Goal: Task Accomplishment & Management: Manage account settings

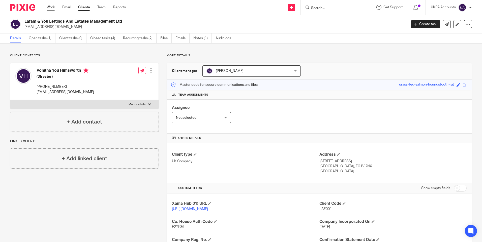
click at [51, 6] on link "Work" at bounding box center [51, 7] width 8 height 5
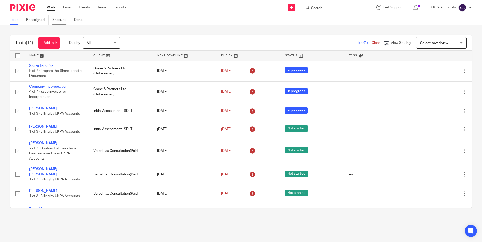
click at [64, 20] on link "Snoozed" at bounding box center [61, 20] width 18 height 10
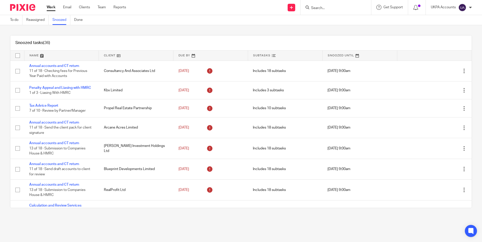
click at [150, 54] on link at bounding box center [136, 56] width 74 height 10
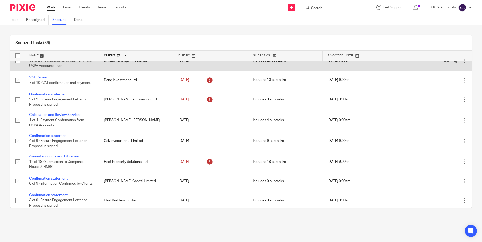
scroll to position [227, 0]
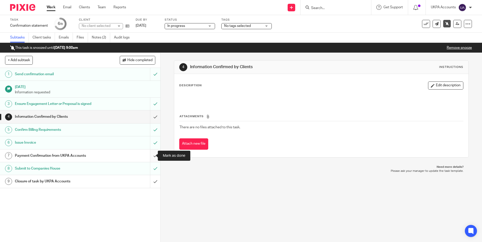
click at [151, 155] on input "submit" at bounding box center [80, 156] width 160 height 13
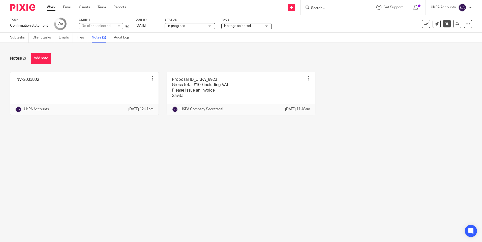
click at [45, 60] on button "Add note" at bounding box center [41, 58] width 20 height 11
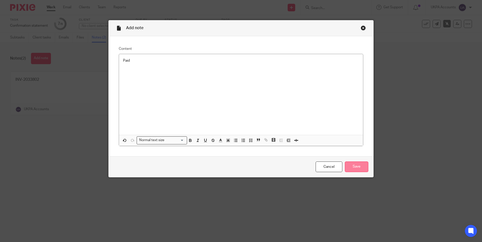
click at [353, 169] on input "Save" at bounding box center [356, 167] width 23 height 11
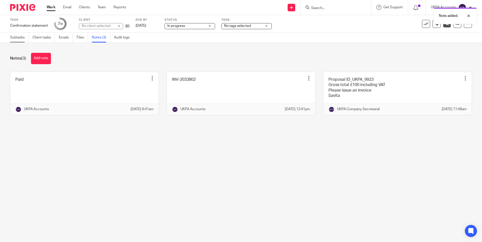
click at [20, 37] on link "Subtasks" at bounding box center [19, 38] width 19 height 10
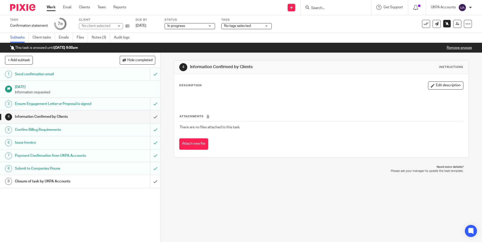
click at [445, 25] on icon at bounding box center [447, 24] width 4 height 4
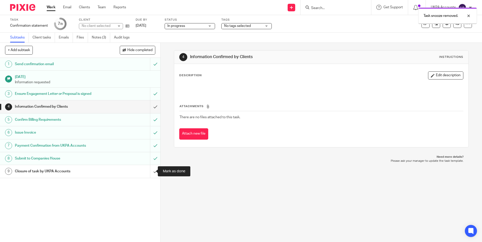
click at [150, 172] on input "submit" at bounding box center [80, 171] width 160 height 13
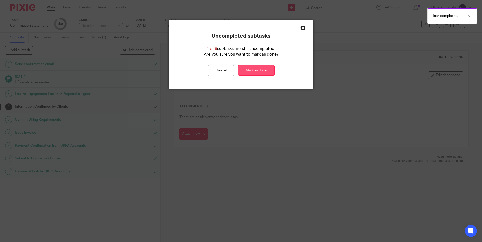
click at [253, 68] on link "Mark as done" at bounding box center [256, 70] width 37 height 11
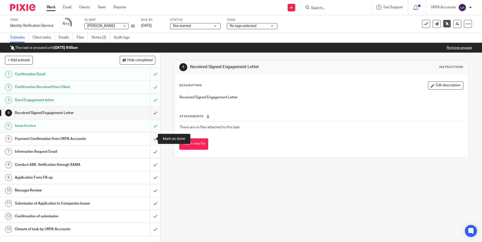
click at [151, 139] on input "submit" at bounding box center [80, 139] width 160 height 13
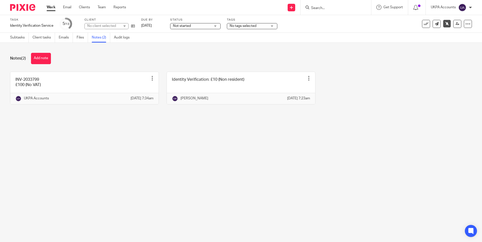
click at [46, 60] on button "Add note" at bounding box center [41, 58] width 20 height 11
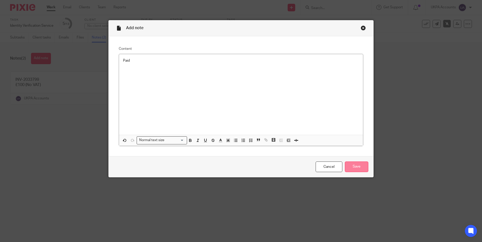
click at [356, 165] on input "Save" at bounding box center [356, 167] width 23 height 11
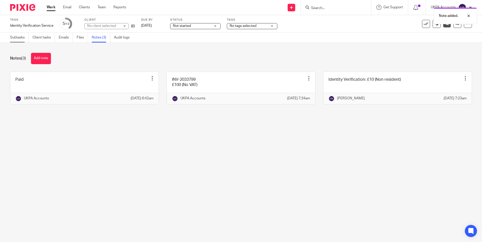
drag, startPoint x: 103, startPoint y: 64, endPoint x: 21, endPoint y: 35, distance: 86.7
click at [95, 63] on div "Notes (3) Add note" at bounding box center [240, 58] width 461 height 11
click at [21, 35] on link "Subtasks" at bounding box center [19, 38] width 19 height 10
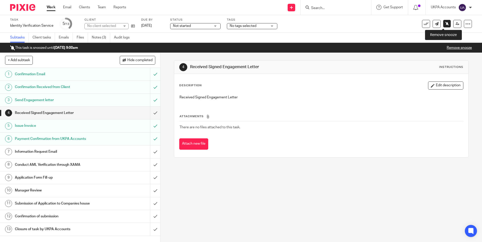
click at [445, 24] on icon at bounding box center [447, 24] width 4 height 4
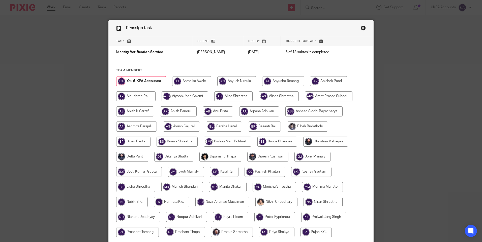
scroll to position [76, 0]
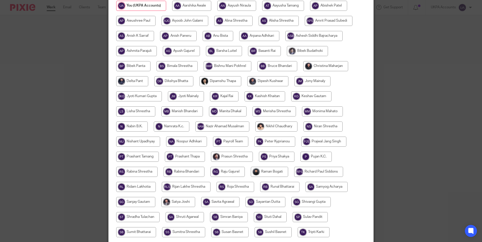
click at [164, 81] on input "radio" at bounding box center [173, 81] width 39 height 10
radio input "true"
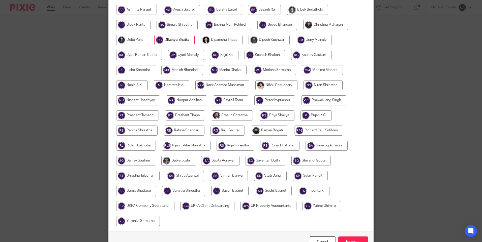
scroll to position [148, 0]
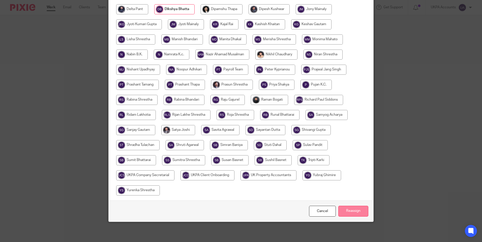
click at [349, 211] on input "Reassign" at bounding box center [353, 211] width 30 height 11
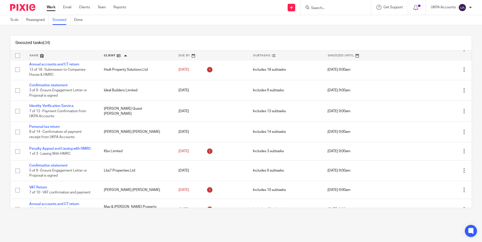
scroll to position [302, 0]
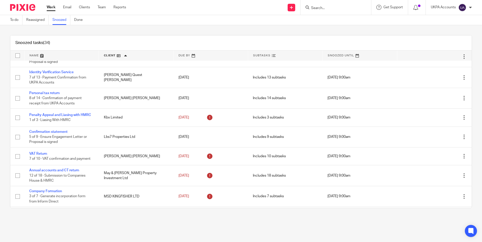
click at [323, 6] on input "Search" at bounding box center [332, 8] width 45 height 5
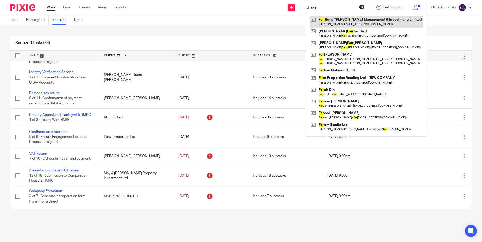
type input "fair"
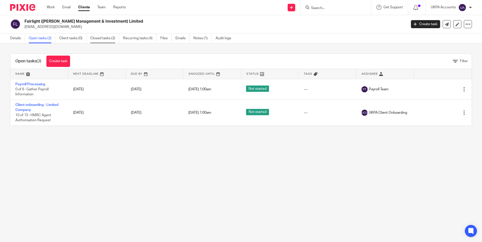
click at [106, 40] on link "Closed tasks (2)" at bounding box center [104, 39] width 29 height 10
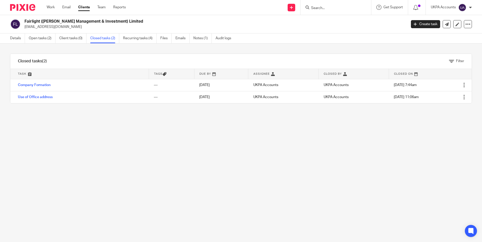
click at [41, 85] on link "Company Formation" at bounding box center [34, 85] width 33 height 4
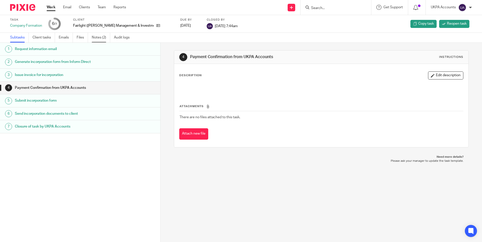
click at [101, 40] on link "Notes (2)" at bounding box center [101, 38] width 18 height 10
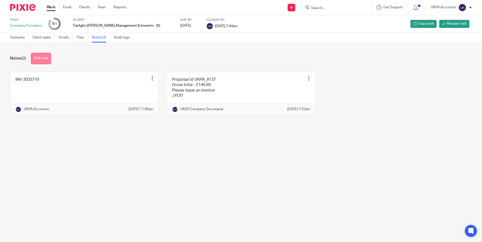
click at [42, 58] on button "Add note" at bounding box center [41, 58] width 20 height 11
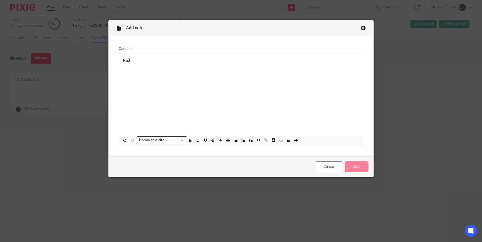
click at [360, 165] on input "Save" at bounding box center [356, 167] width 23 height 11
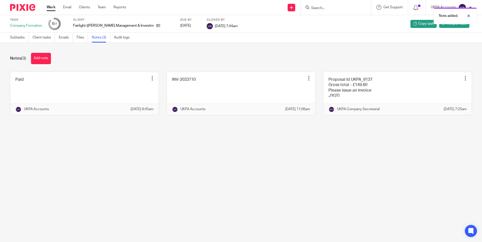
click at [53, 8] on link "Work" at bounding box center [51, 7] width 9 height 5
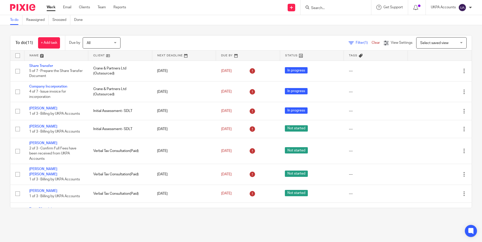
click at [318, 7] on input "Search" at bounding box center [332, 8] width 45 height 5
type input "lafam"
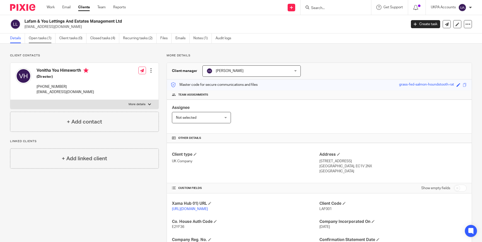
click at [46, 38] on link "Open tasks (1)" at bounding box center [42, 39] width 27 height 10
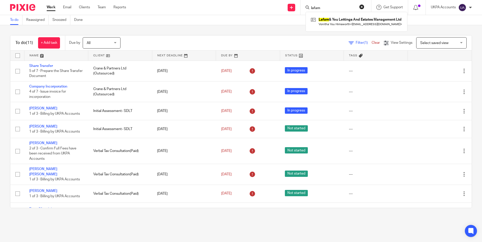
click at [51, 9] on link "Work" at bounding box center [51, 7] width 9 height 5
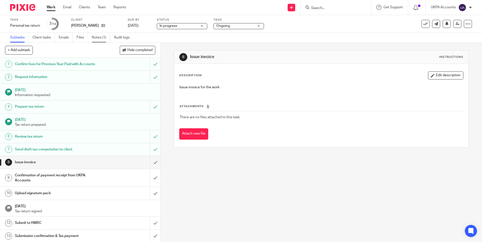
drag, startPoint x: 101, startPoint y: 38, endPoint x: 103, endPoint y: 40, distance: 2.9
click at [101, 39] on link "Notes (1)" at bounding box center [101, 38] width 18 height 10
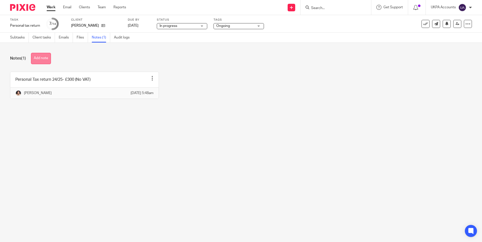
click at [46, 59] on button "Add note" at bounding box center [41, 58] width 20 height 11
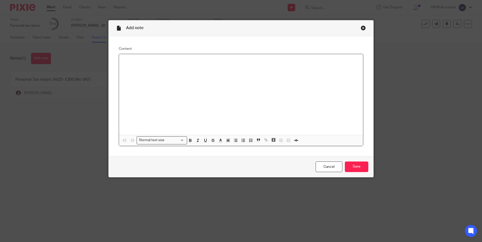
click at [131, 91] on div at bounding box center [241, 94] width 244 height 81
click at [352, 165] on input "Save" at bounding box center [356, 167] width 23 height 11
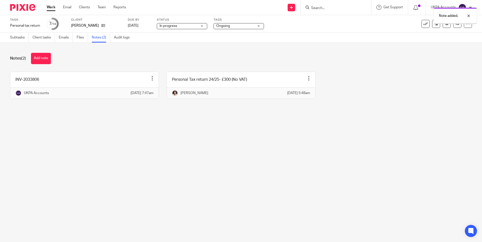
click at [16, 37] on link "Subtasks" at bounding box center [19, 38] width 19 height 10
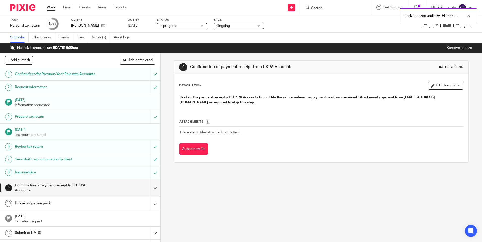
click at [53, 8] on link "Work" at bounding box center [51, 7] width 9 height 5
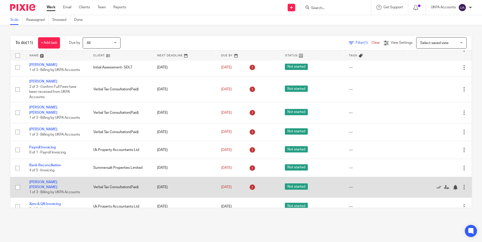
scroll to position [64, 0]
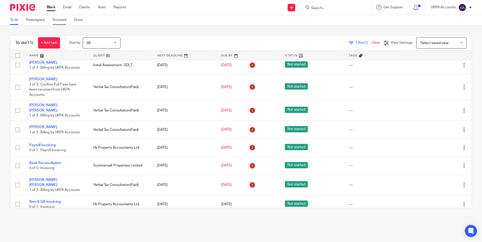
click at [63, 20] on link "Snoozed" at bounding box center [61, 20] width 18 height 10
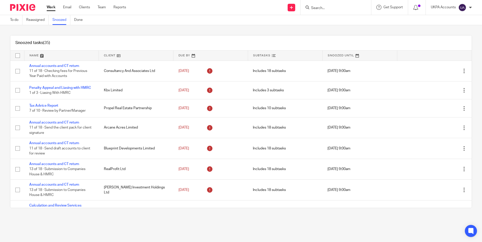
click at [134, 56] on link at bounding box center [136, 56] width 74 height 10
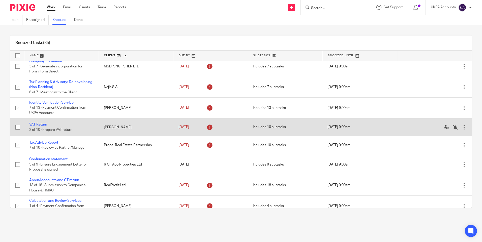
scroll to position [453, 0]
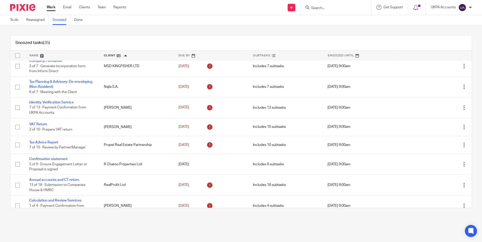
click at [53, 6] on link "Work" at bounding box center [51, 7] width 9 height 5
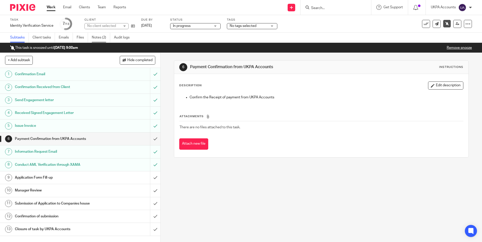
click at [101, 39] on link "Notes (2)" at bounding box center [101, 38] width 18 height 10
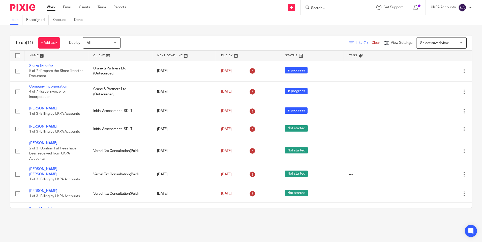
scroll to position [64, 0]
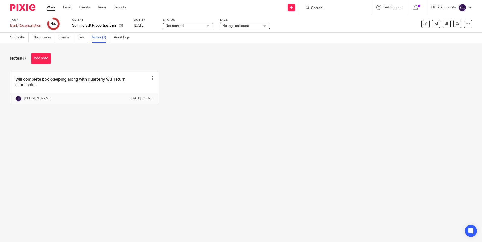
click at [196, 138] on main "Task Bank Reconciliation Save Bank Reconciliation 4 /5 Client Summersalt Proper…" at bounding box center [241, 121] width 482 height 242
drag, startPoint x: 125, startPoint y: 146, endPoint x: 120, endPoint y: 145, distance: 5.3
click at [122, 146] on main "Task Bank Reconciliation Save Bank Reconciliation 4 /5 Client Summersalt Proper…" at bounding box center [241, 121] width 482 height 242
click at [46, 59] on button "Add note" at bounding box center [41, 58] width 20 height 11
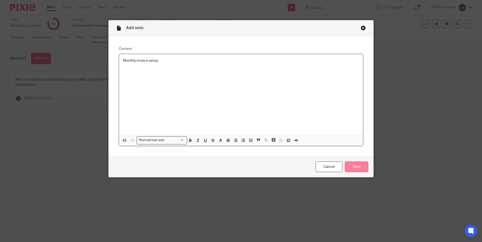
click at [351, 166] on input "Save" at bounding box center [356, 167] width 23 height 11
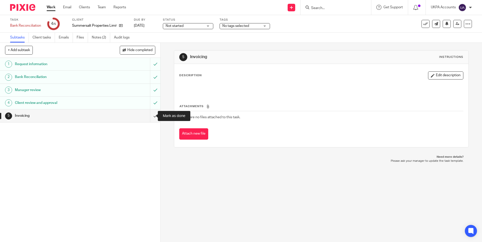
click at [150, 118] on input "submit" at bounding box center [80, 116] width 160 height 13
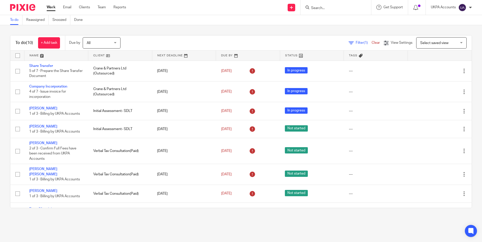
click at [15, 21] on link "To do" at bounding box center [16, 20] width 12 height 10
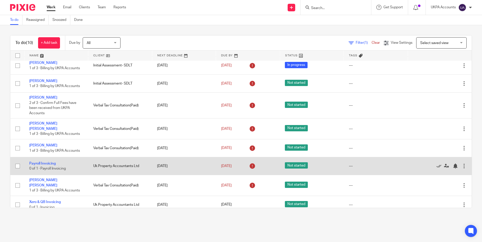
scroll to position [46, 0]
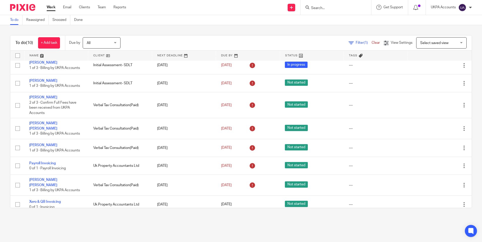
click at [14, 19] on link "To do" at bounding box center [16, 20] width 12 height 10
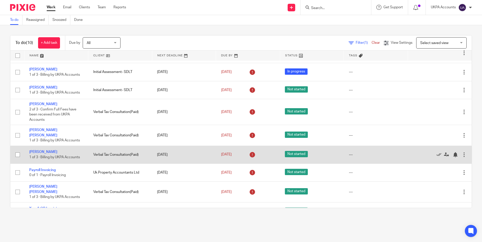
scroll to position [46, 0]
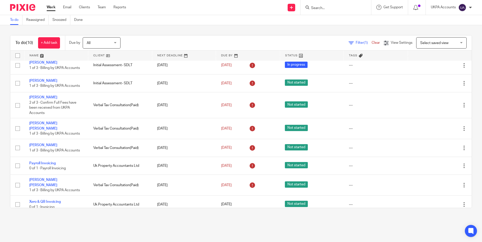
click at [322, 7] on input "Search" at bounding box center [332, 8] width 45 height 5
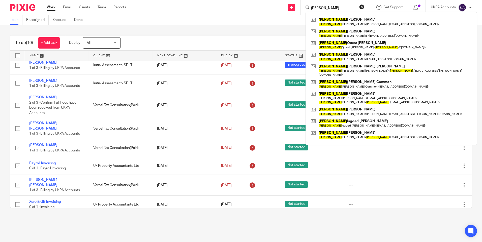
click at [326, 6] on form "JAMES" at bounding box center [337, 7] width 54 height 6
click at [333, 6] on input "JAMES" at bounding box center [332, 8] width 45 height 5
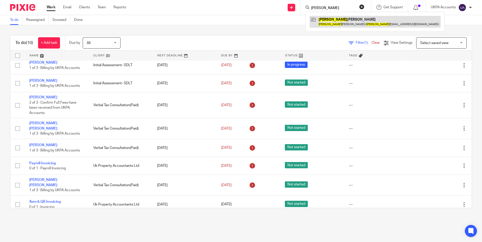
type input "JAMES NIGEL"
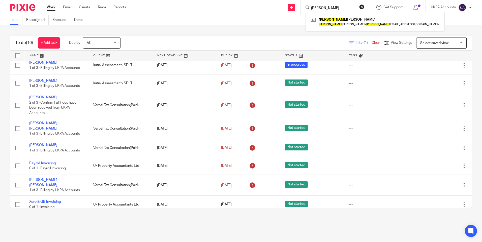
drag, startPoint x: 336, startPoint y: 7, endPoint x: 297, endPoint y: 7, distance: 38.8
click at [297, 7] on div "Send new email Create task Add client JAMES NIGEL Nigel Timothy Flack Nigel Tim…" at bounding box center [308, 7] width 348 height 15
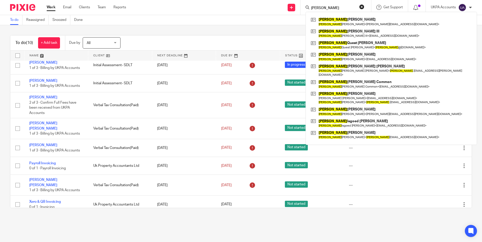
type input "JAMES"
click at [256, 29] on div "To do (10) + Add task Due by All All Today Tomorrow This week Next week This mo…" at bounding box center [241, 121] width 482 height 193
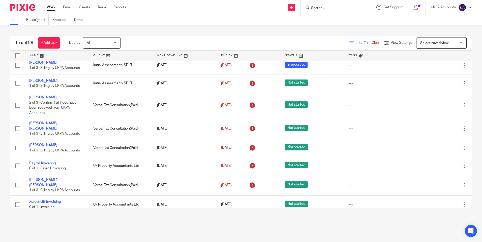
click at [317, 8] on input "Search" at bounding box center [332, 8] width 45 height 5
click at [320, 7] on input "Search" at bounding box center [332, 8] width 45 height 5
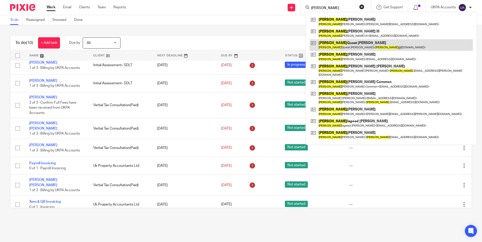
type input "JAMES"
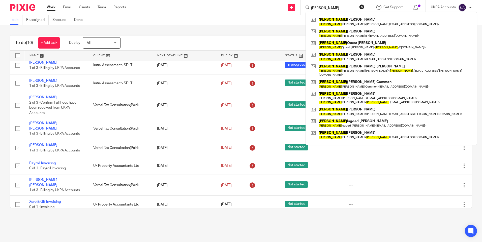
click at [52, 7] on link "Work" at bounding box center [51, 7] width 9 height 5
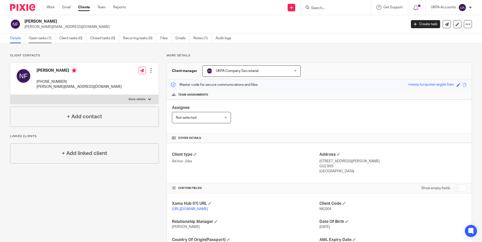
click at [46, 39] on link "Open tasks (1)" at bounding box center [42, 39] width 27 height 10
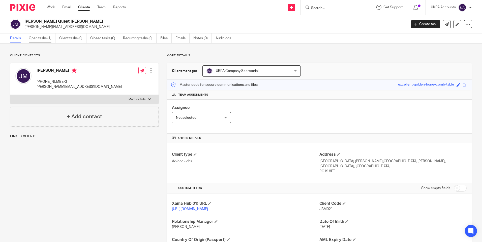
click at [45, 40] on link "Open tasks (1)" at bounding box center [42, 39] width 27 height 10
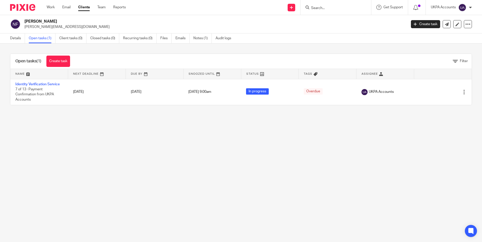
click at [48, 85] on link "Identity Verification Service" at bounding box center [37, 85] width 44 height 4
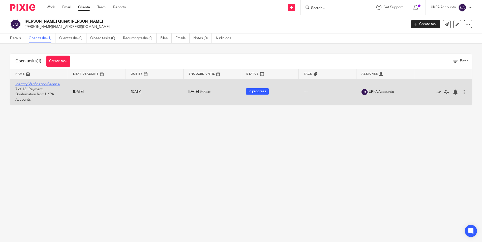
drag, startPoint x: 0, startPoint y: 0, endPoint x: 44, endPoint y: 85, distance: 95.8
click at [44, 85] on link "Identity Verification Service" at bounding box center [37, 85] width 44 height 4
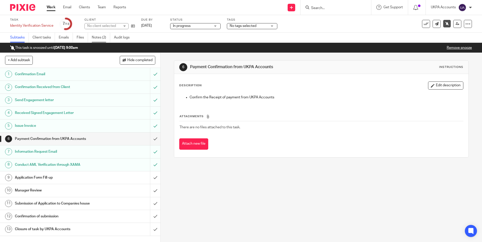
click at [102, 39] on link "Notes (2)" at bounding box center [101, 38] width 18 height 10
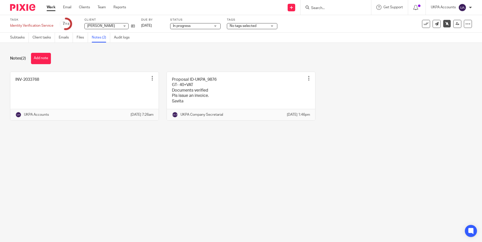
click at [188, 159] on main "Task Identity Verification Service Save Identity Verification Service 7 /13 Cli…" at bounding box center [241, 121] width 482 height 242
click at [157, 60] on div "Notes (2) Add note" at bounding box center [240, 58] width 461 height 11
click at [154, 199] on main "Task Identity Verification Service Save Identity Verification Service 7 /13 Cli…" at bounding box center [241, 121] width 482 height 242
click at [129, 173] on main "Task Identity Verification Service Save Identity Verification Service 7 /13 Cli…" at bounding box center [241, 121] width 482 height 242
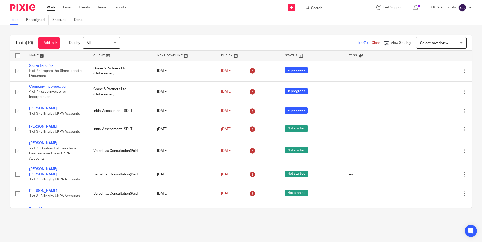
click at [12, 21] on link "To do" at bounding box center [16, 20] width 12 height 10
click at [17, 18] on link "To do" at bounding box center [16, 20] width 12 height 10
click at [12, 18] on link "To do" at bounding box center [16, 20] width 12 height 10
click at [16, 20] on link "To do" at bounding box center [16, 20] width 12 height 10
click at [17, 21] on link "To do" at bounding box center [16, 20] width 12 height 10
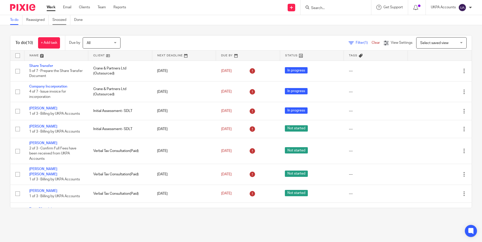
click at [59, 20] on link "Snoozed" at bounding box center [61, 20] width 18 height 10
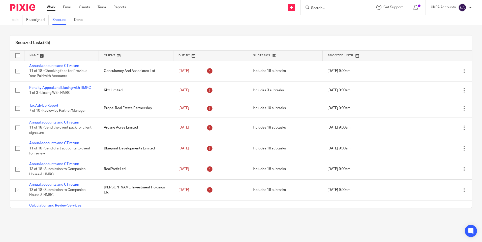
click at [143, 56] on link at bounding box center [136, 56] width 74 height 10
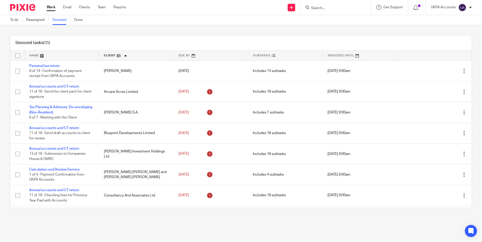
click at [122, 34] on div "Snoozed tasks (35) Name Client Due By Subtasks Snoozed Until Personal tax retur…" at bounding box center [241, 121] width 482 height 193
click at [317, 7] on input "Search" at bounding box center [332, 8] width 45 height 5
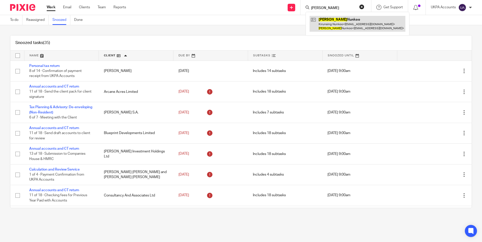
type input "moushmi"
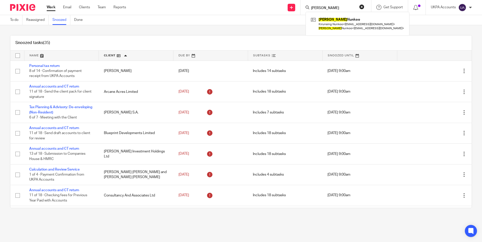
drag, startPoint x: 335, startPoint y: 7, endPoint x: 280, endPoint y: 3, distance: 54.6
click at [280, 3] on div "Send new email Create task Add client moushmi Moushmi Nunkoo Kirunsing Nunkoo <…" at bounding box center [308, 7] width 348 height 15
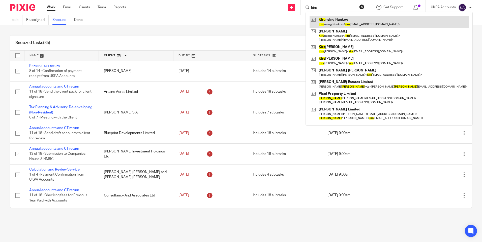
type input "kiru"
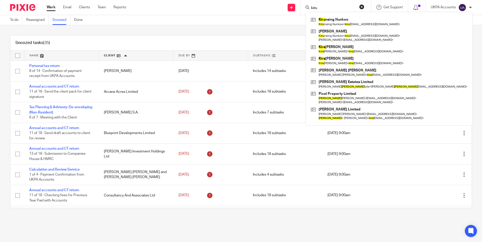
click at [258, 23] on div "To do Reassigned Snoozed Done" at bounding box center [241, 20] width 482 height 10
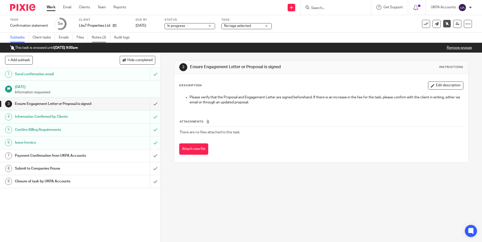
click at [103, 39] on link "Notes (2)" at bounding box center [101, 38] width 18 height 10
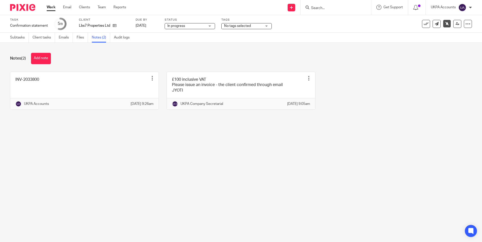
drag, startPoint x: 0, startPoint y: 0, endPoint x: 46, endPoint y: 58, distance: 74.0
click at [46, 58] on button "Add note" at bounding box center [41, 58] width 20 height 11
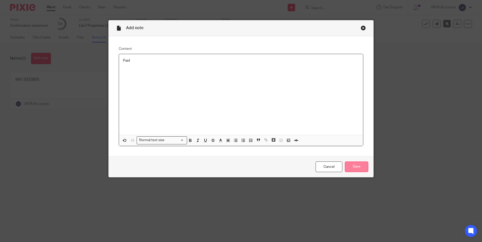
click at [351, 166] on input "Save" at bounding box center [356, 167] width 23 height 11
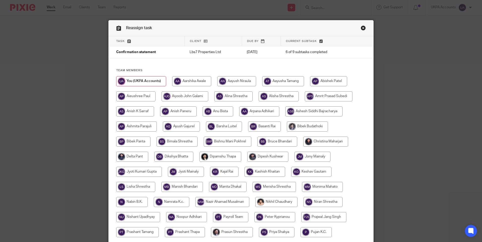
scroll to position [148, 0]
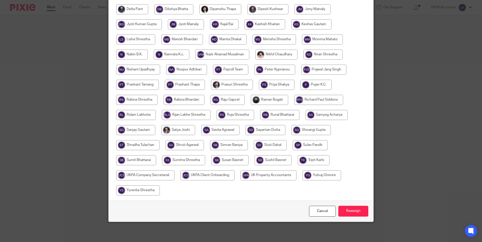
click at [139, 174] on input "radio" at bounding box center [145, 176] width 58 height 10
radio input "true"
click at [342, 210] on input "Reassign" at bounding box center [353, 211] width 30 height 11
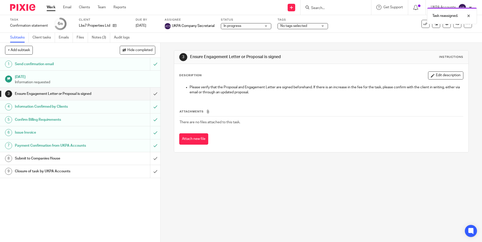
click at [52, 7] on link "Work" at bounding box center [51, 7] width 9 height 5
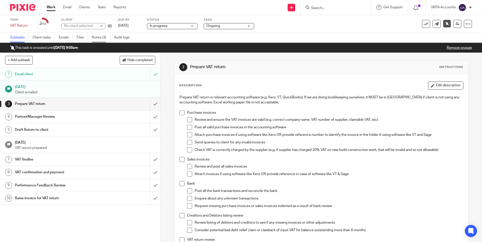
click at [102, 37] on link "Notes (3)" at bounding box center [101, 38] width 18 height 10
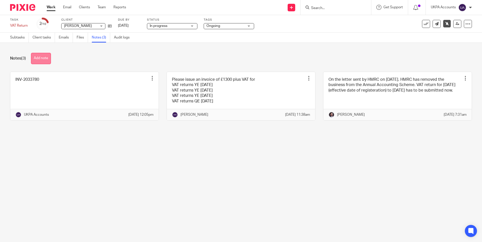
click at [48, 57] on button "Add note" at bounding box center [41, 58] width 20 height 11
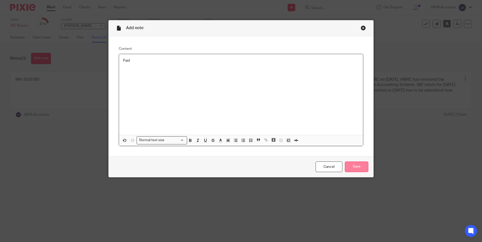
click at [349, 168] on input "Save" at bounding box center [356, 167] width 23 height 11
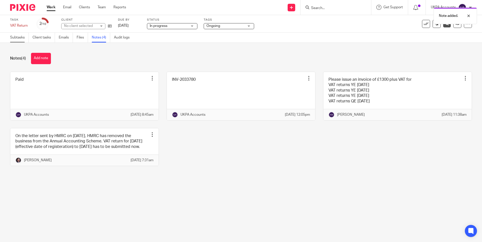
click at [16, 37] on link "Subtasks" at bounding box center [19, 38] width 19 height 10
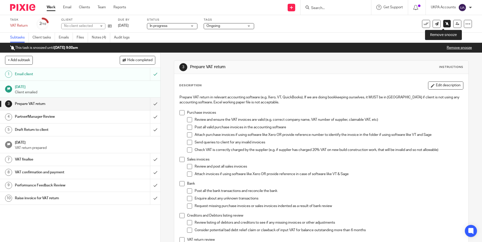
click at [445, 25] on icon at bounding box center [447, 24] width 4 height 4
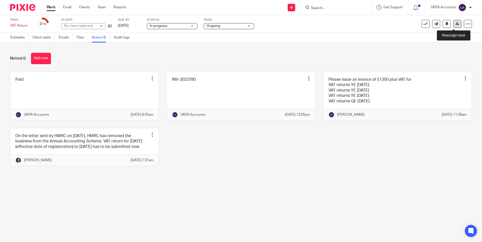
click at [455, 22] on icon at bounding box center [457, 24] width 4 height 4
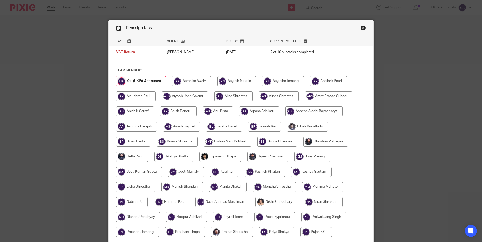
click at [235, 81] on input "radio" at bounding box center [236, 81] width 39 height 10
radio input "true"
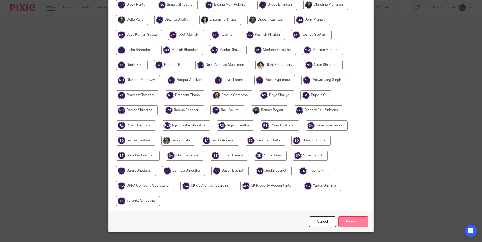
scroll to position [148, 0]
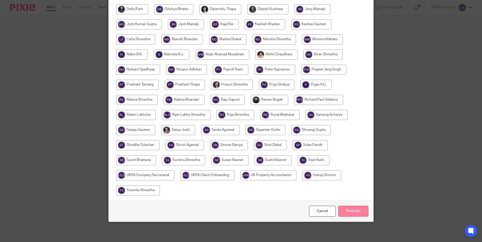
click at [354, 211] on input "Reassign" at bounding box center [353, 211] width 30 height 11
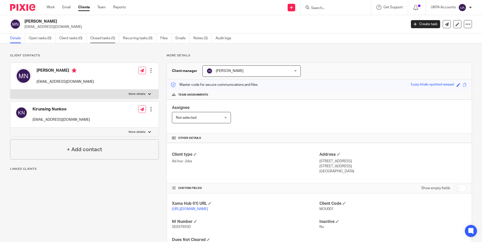
click at [105, 39] on link "Closed tasks (5)" at bounding box center [104, 39] width 29 height 10
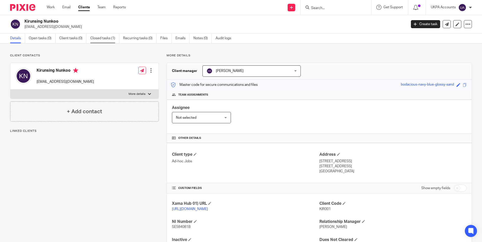
click at [98, 38] on link "Closed tasks (1)" at bounding box center [104, 39] width 29 height 10
